Goal: Task Accomplishment & Management: Manage account settings

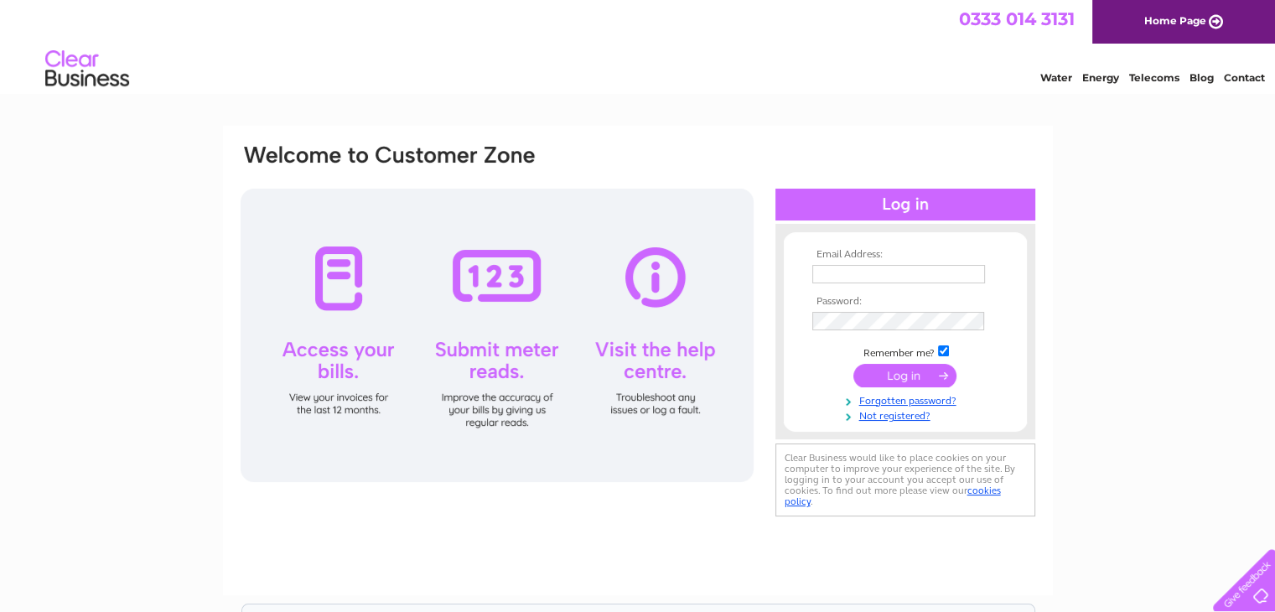
click at [885, 250] on th "Email Address:" at bounding box center [905, 255] width 195 height 12
click at [873, 269] on input "text" at bounding box center [898, 274] width 173 height 18
type input "[EMAIL_ADDRESS][DOMAIN_NAME]"
click at [894, 380] on input "submit" at bounding box center [905, 375] width 103 height 23
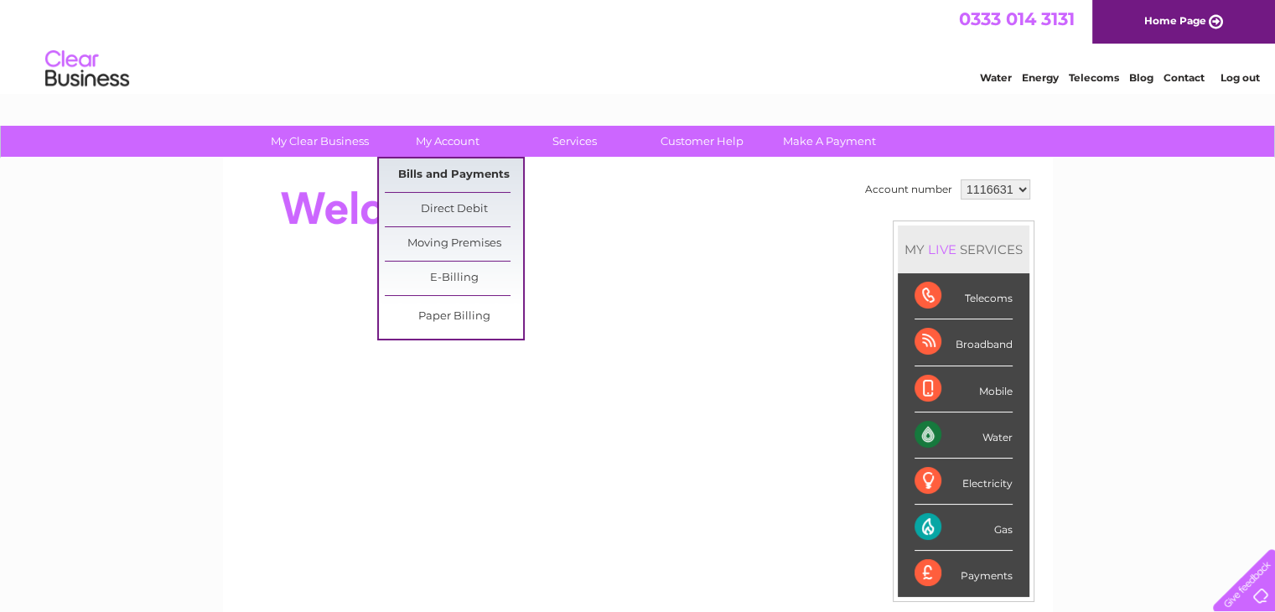
click at [449, 173] on link "Bills and Payments" at bounding box center [454, 175] width 138 height 34
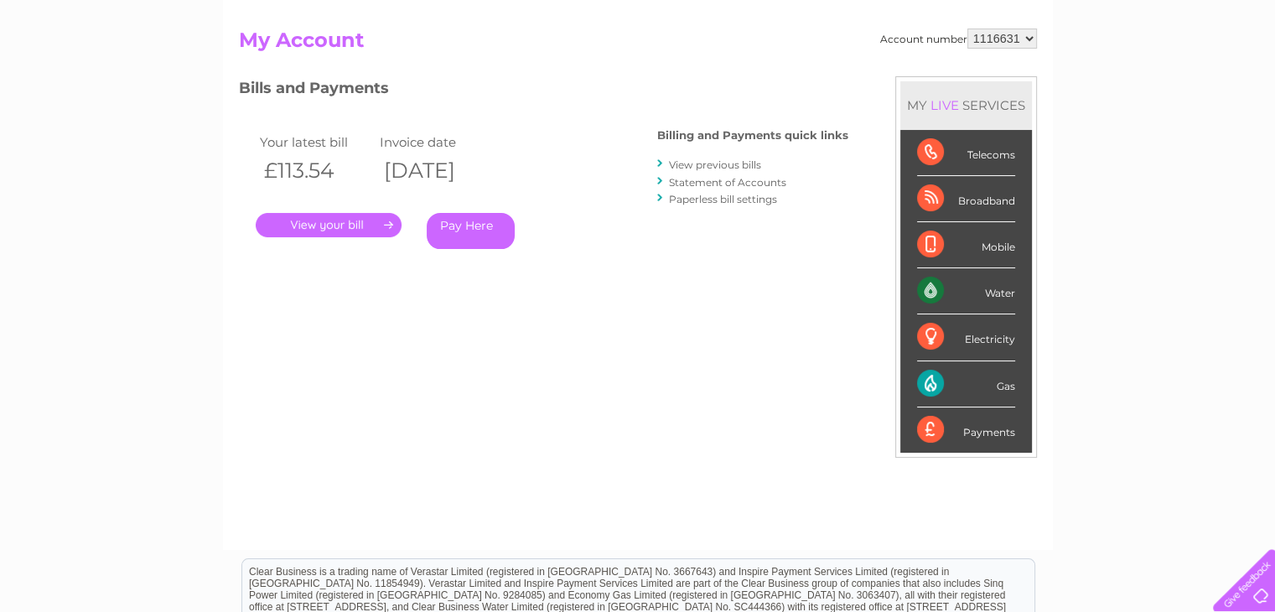
scroll to position [168, 0]
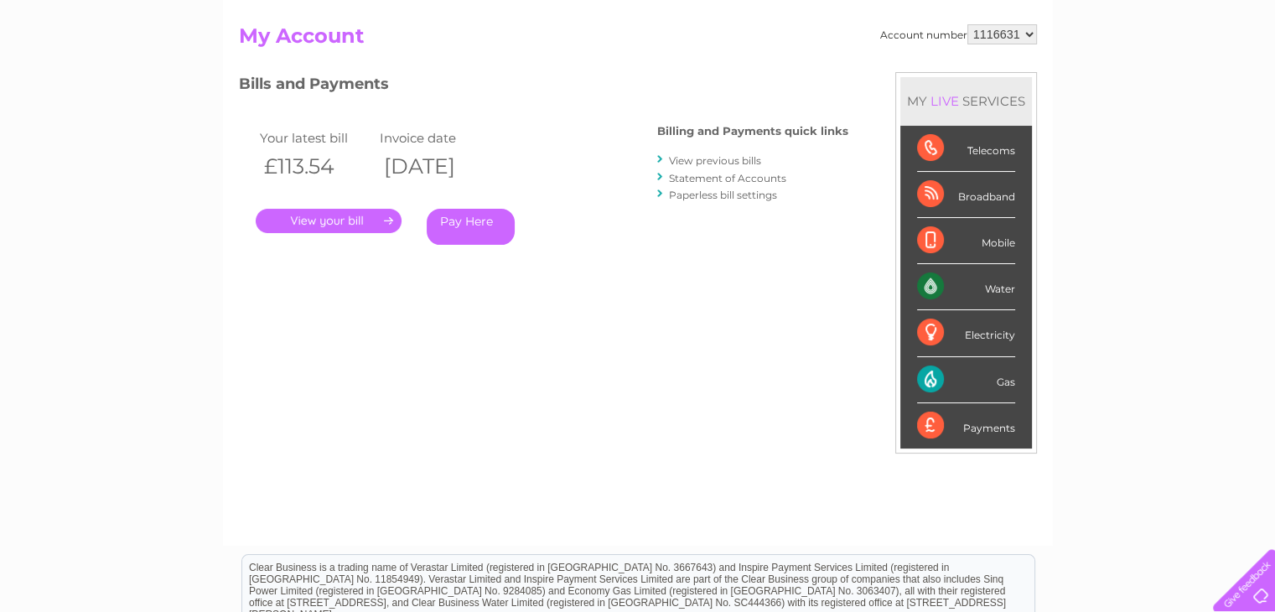
click at [342, 216] on link "." at bounding box center [329, 221] width 146 height 24
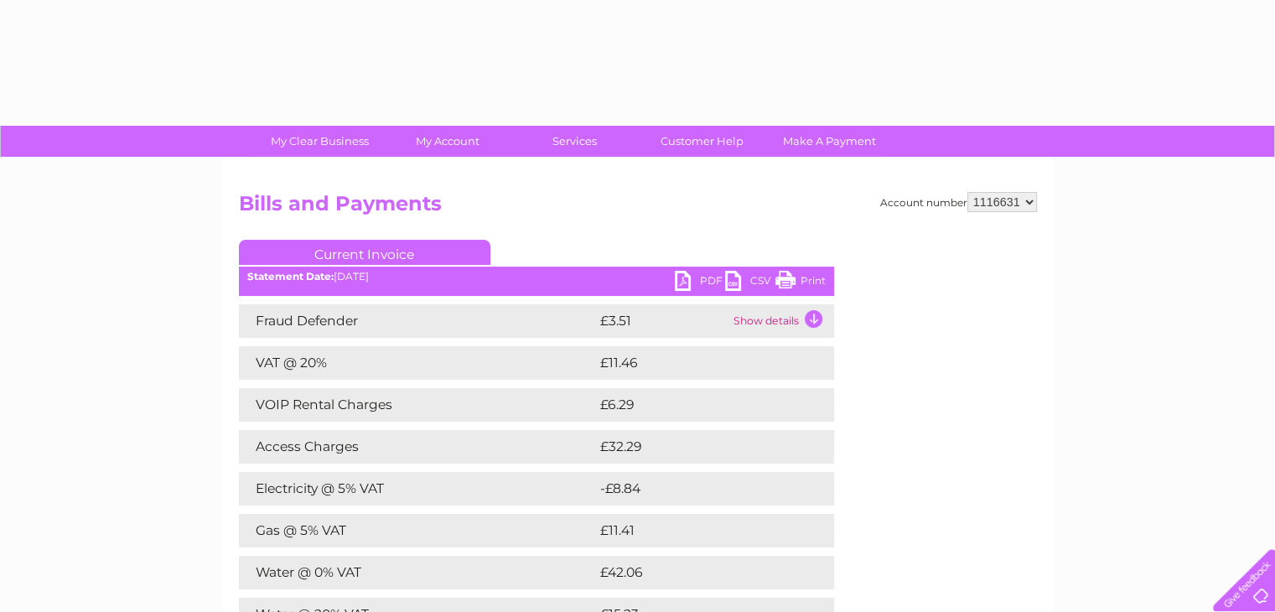
click at [708, 160] on div "Account number 1116631 Bills and Payments Current Invoice PDF CSV Print" at bounding box center [638, 460] width 830 height 605
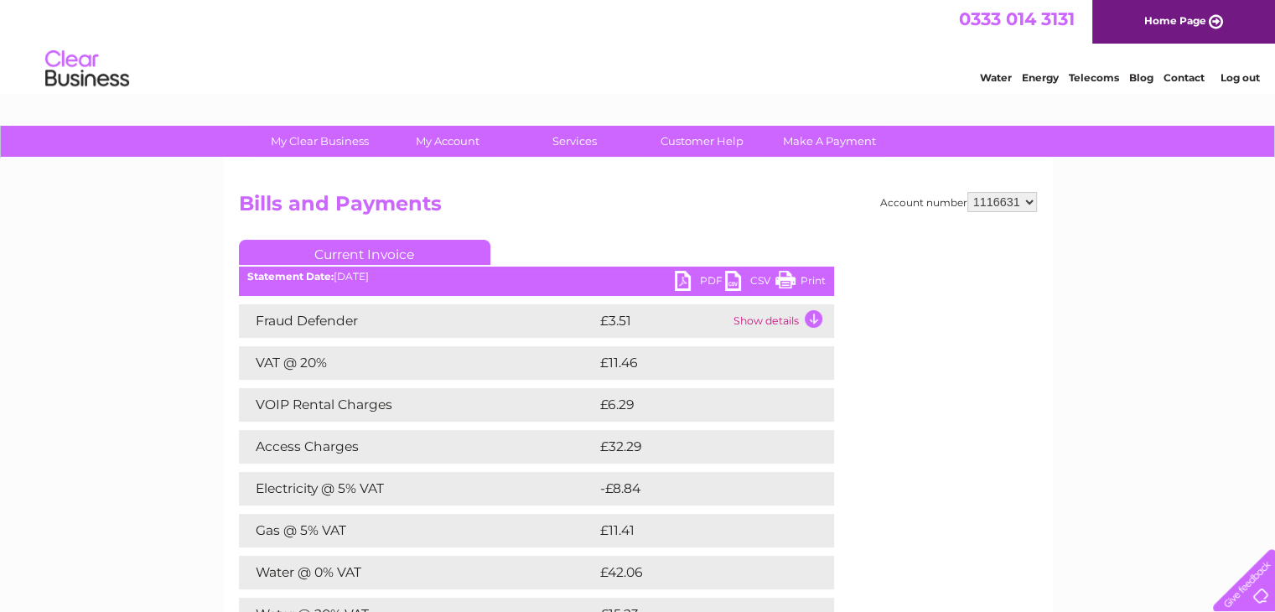
click at [703, 279] on link "PDF" at bounding box center [700, 283] width 50 height 24
